Goal: Task Accomplishment & Management: Manage account settings

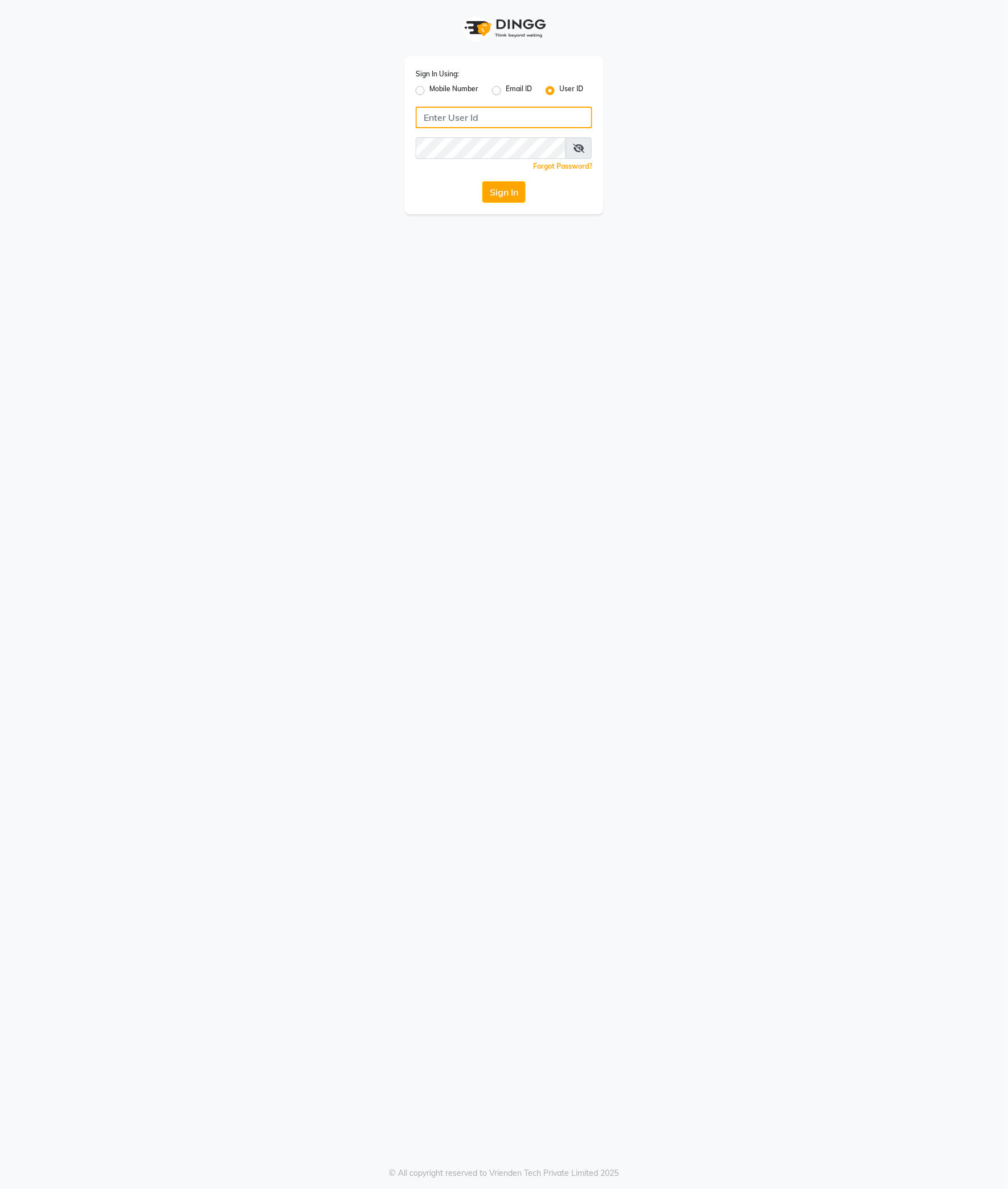
type input "9365278165"
drag, startPoint x: 445, startPoint y: 82, endPoint x: 451, endPoint y: 89, distance: 9.2
click at [445, 84] on label "Mobile Number" at bounding box center [454, 91] width 49 height 14
click at [437, 84] on input "Mobile Number" at bounding box center [433, 87] width 8 height 7
radio input "true"
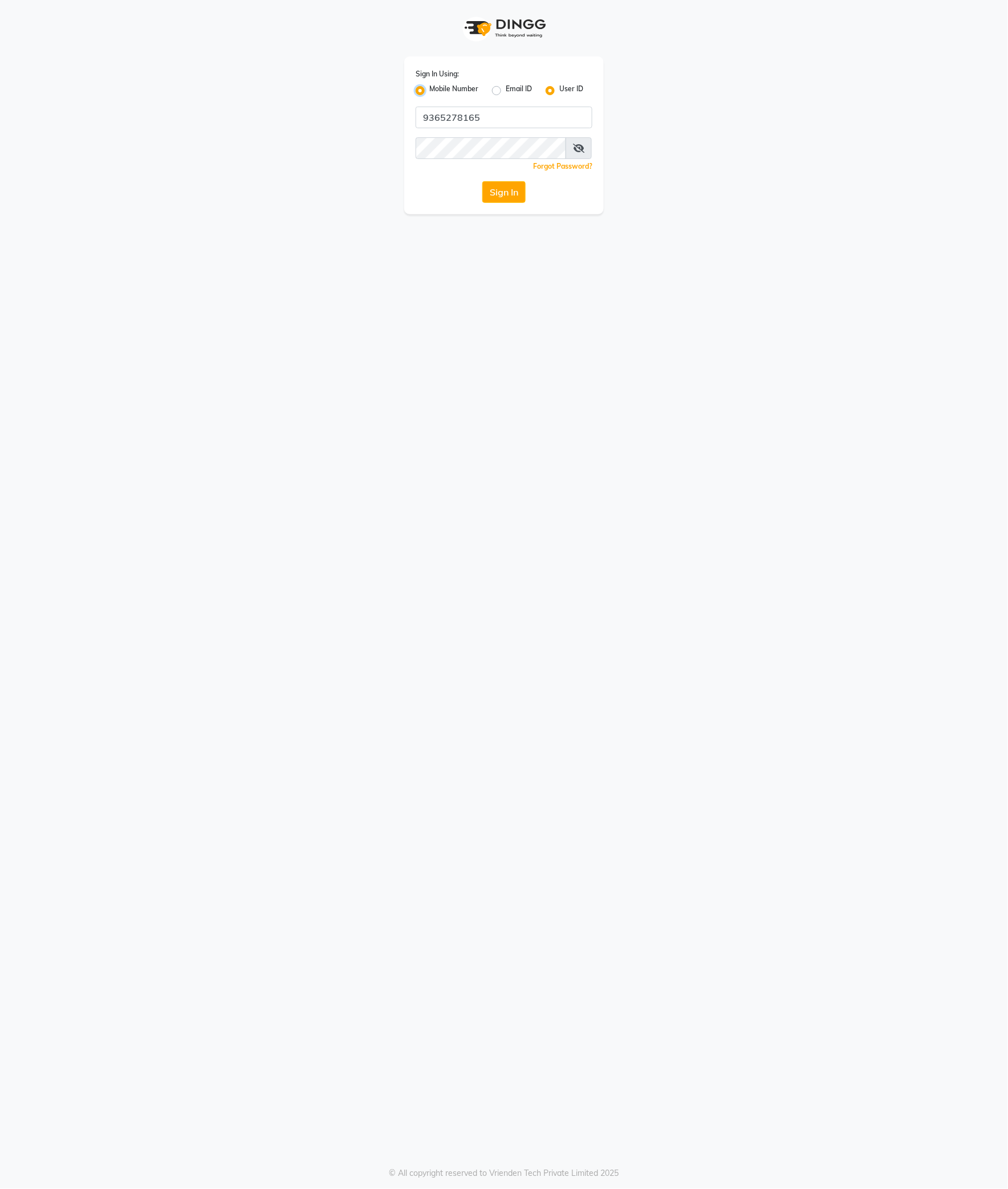
radio input "false"
click at [451, 88] on label "Mobile Number" at bounding box center [454, 91] width 49 height 14
click at [437, 88] on input "Mobile Number" at bounding box center [433, 87] width 8 height 7
click at [473, 110] on input "Username" at bounding box center [523, 118] width 138 height 22
type input "9365278165"
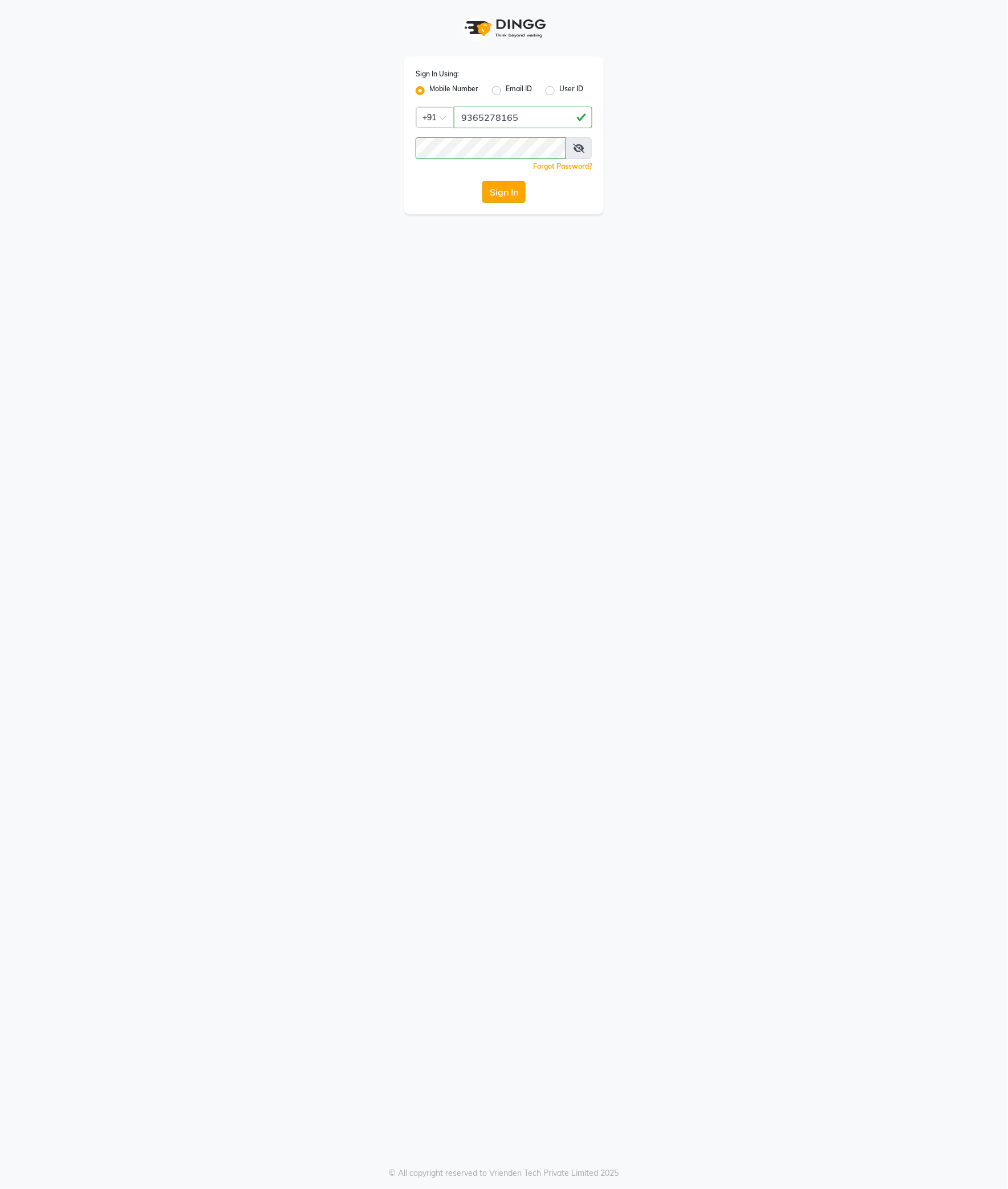
click at [494, 196] on button "Sign In" at bounding box center [504, 192] width 43 height 22
